Goal: Book appointment/travel/reservation

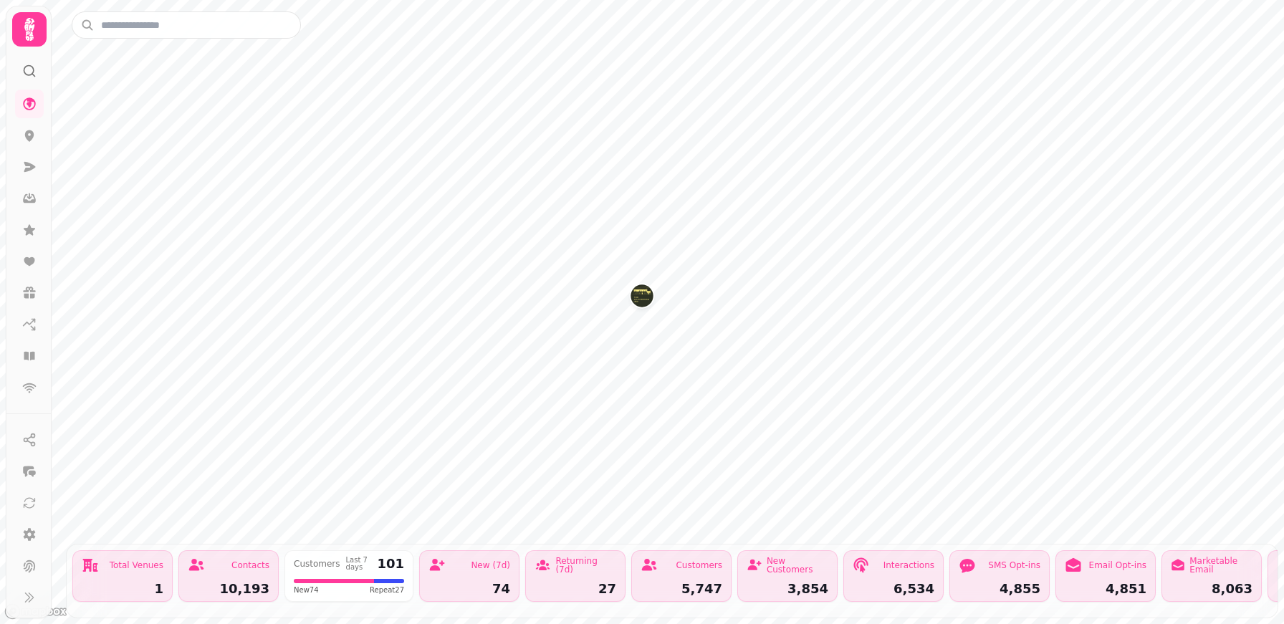
click at [639, 290] on img "Kilchrenan Inn" at bounding box center [642, 296] width 22 height 22
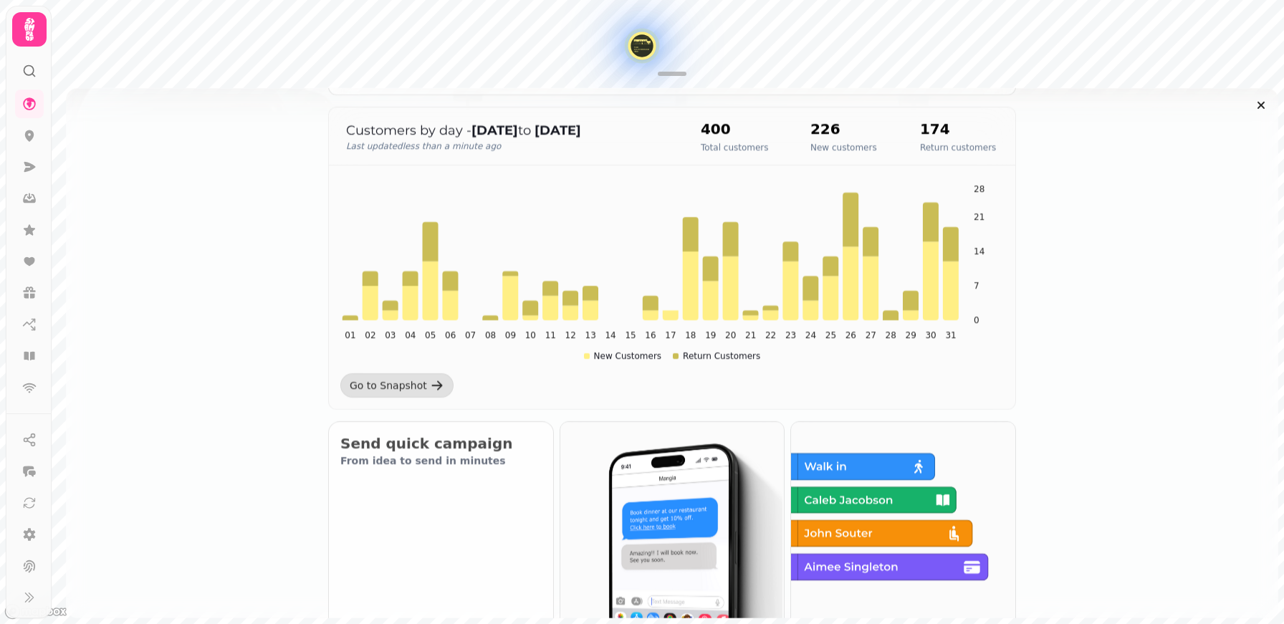
scroll to position [378, 0]
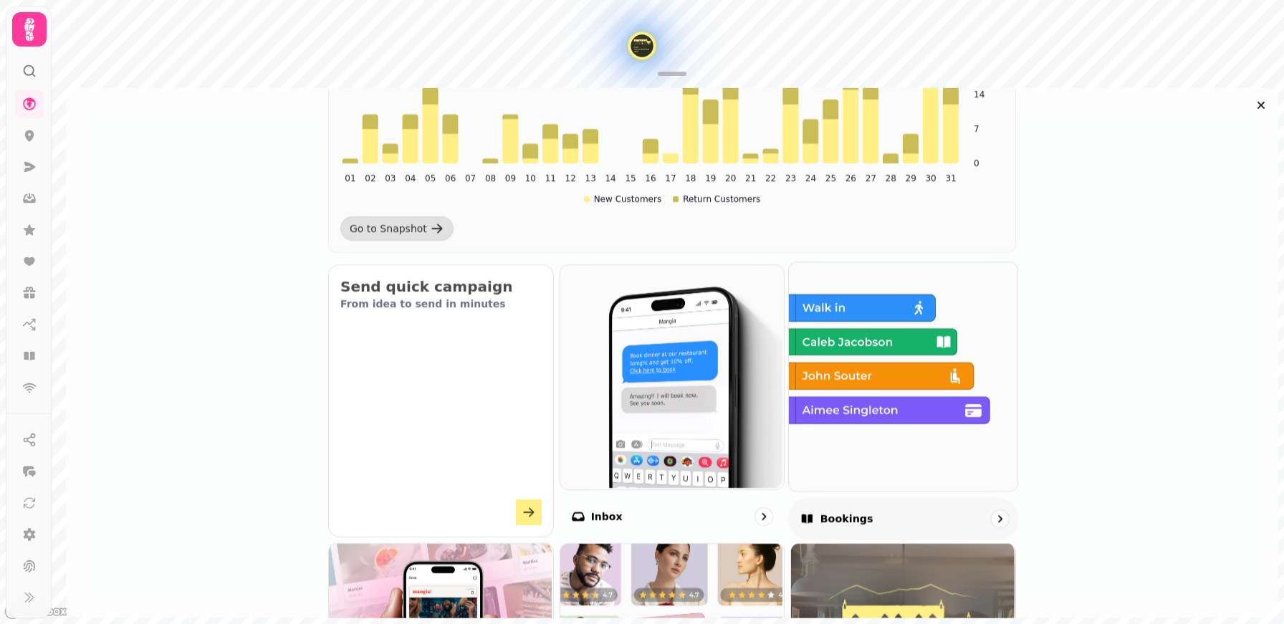
click at [930, 371] on img at bounding box center [902, 375] width 229 height 229
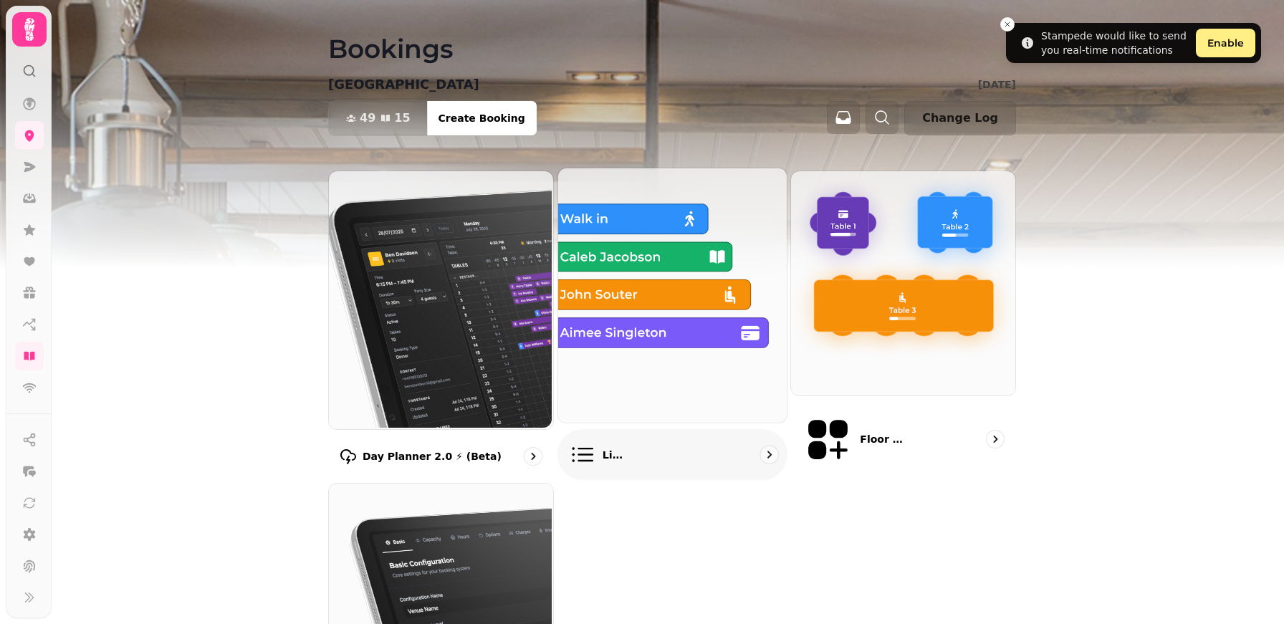
click at [633, 355] on img at bounding box center [670, 294] width 229 height 254
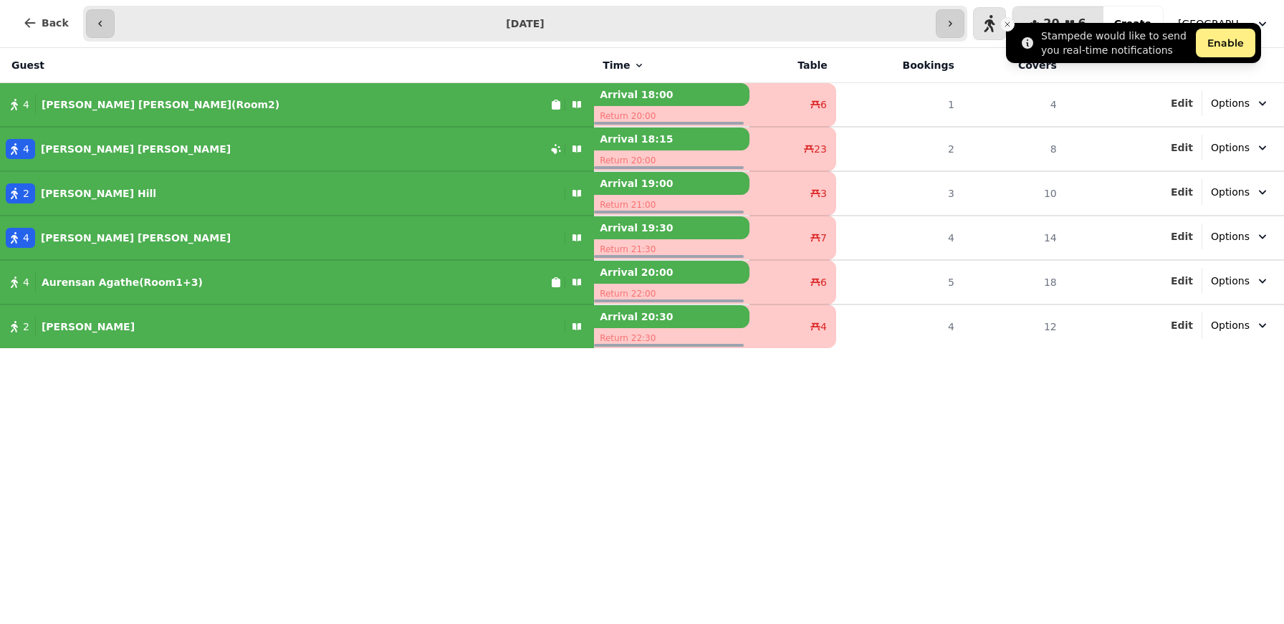
click at [1006, 22] on icon "Close toast" at bounding box center [1007, 24] width 9 height 9
